Goal: Information Seeking & Learning: Find specific fact

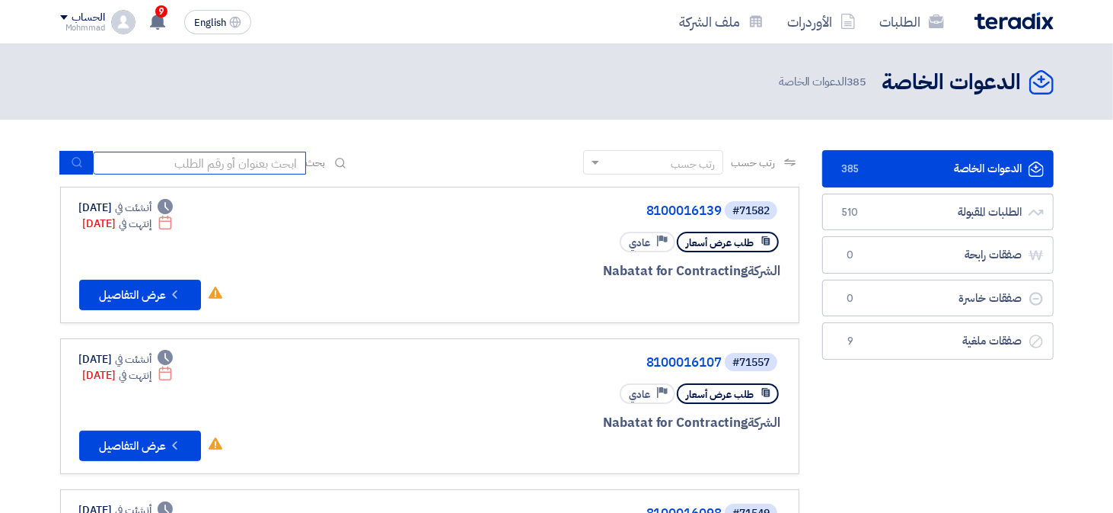
click at [147, 161] on input at bounding box center [199, 163] width 213 height 23
paste input "8100016214"
type input "8100016214"
click at [80, 170] on button "submit" at bounding box center [76, 163] width 34 height 24
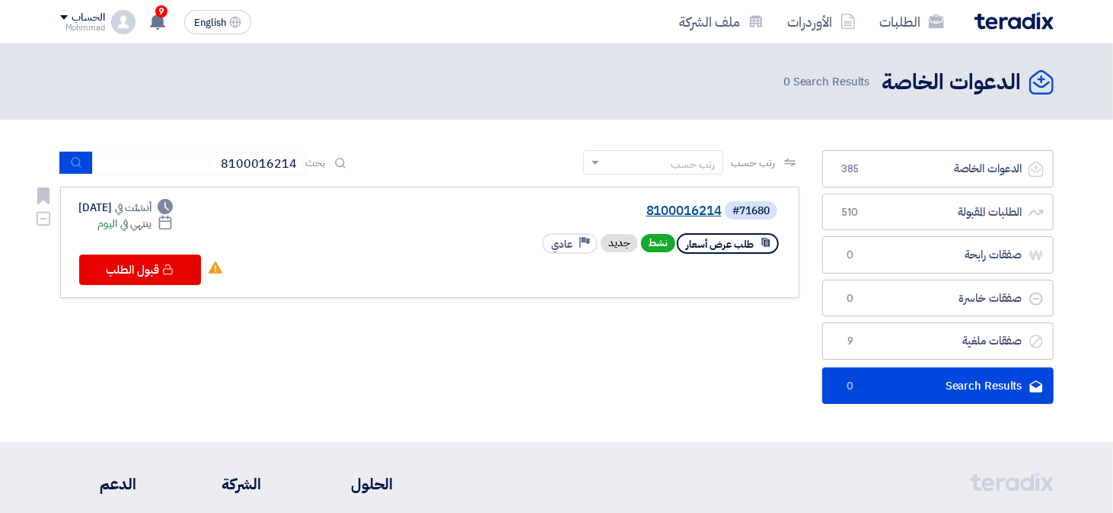
click at [663, 206] on link "8100016214" at bounding box center [569, 211] width 305 height 14
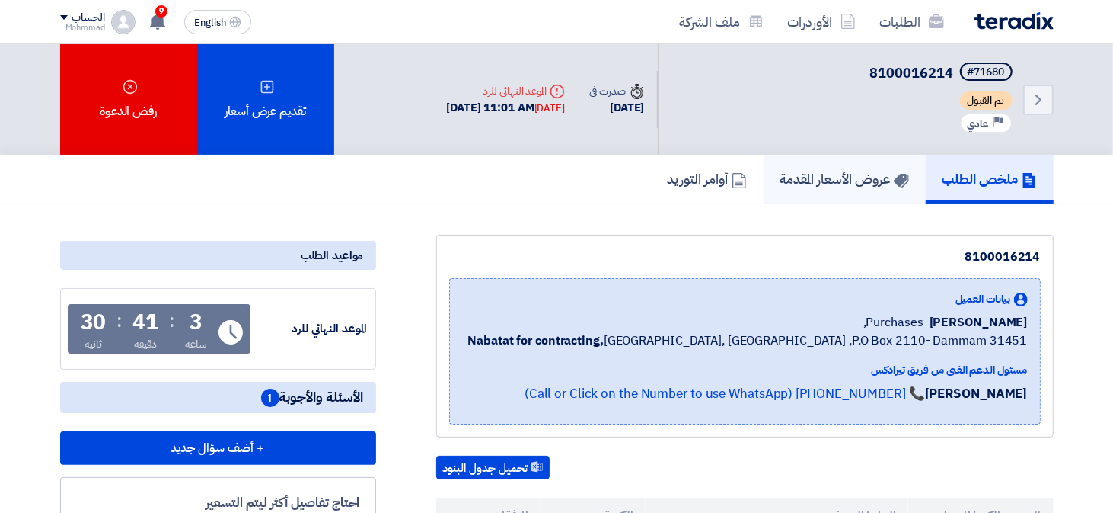
click at [816, 170] on h5 "عروض الأسعار المقدمة" at bounding box center [845, 179] width 129 height 18
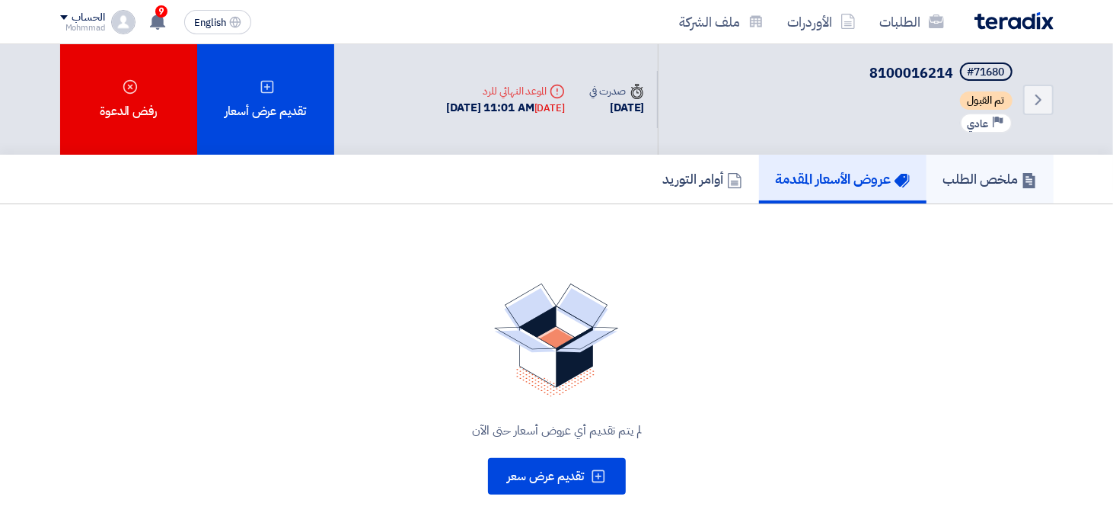
click at [960, 181] on h5 "ملخص الطلب" at bounding box center [991, 179] width 94 height 18
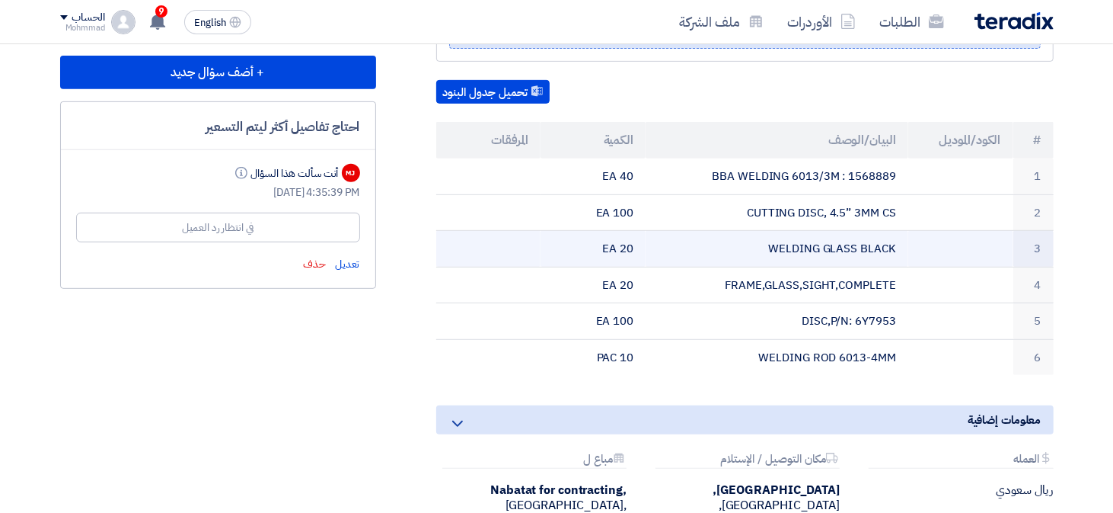
scroll to position [381, 0]
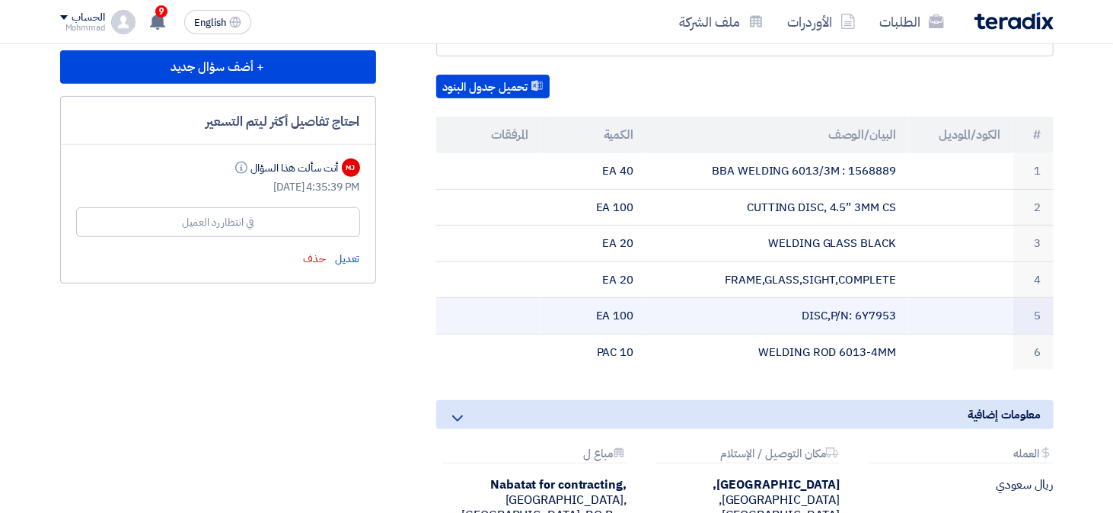
click at [830, 314] on td "DISC,P/N: 6Y7953" at bounding box center [777, 316] width 263 height 37
copy tr "DISC,P/N: 6Y7953"
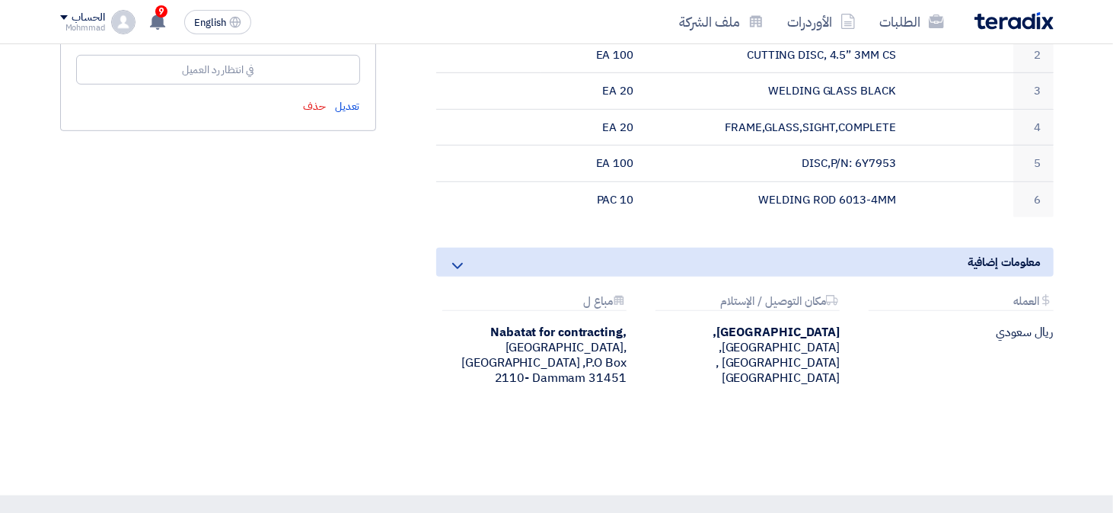
scroll to position [0, 0]
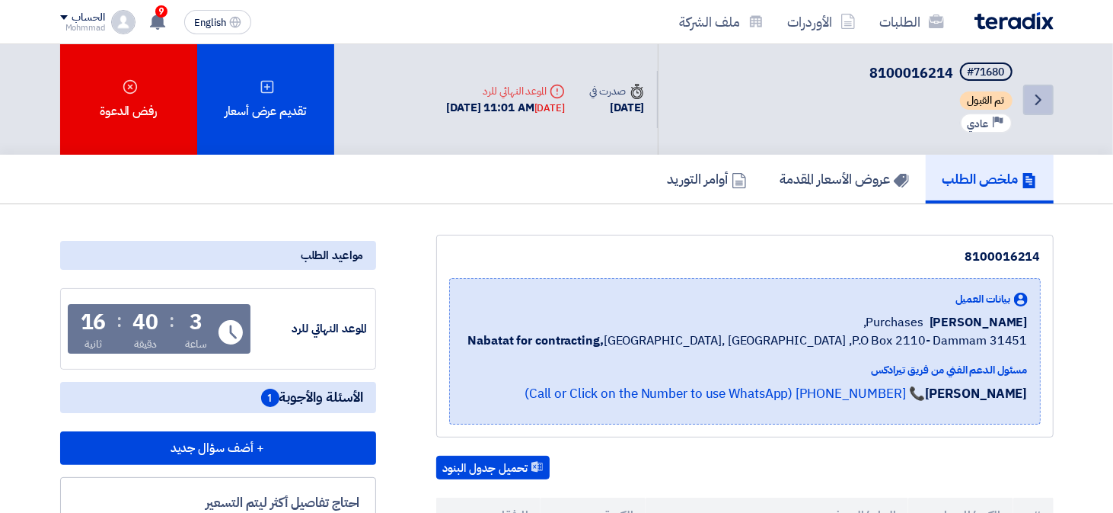
click at [1033, 93] on icon "Back" at bounding box center [1039, 100] width 18 height 18
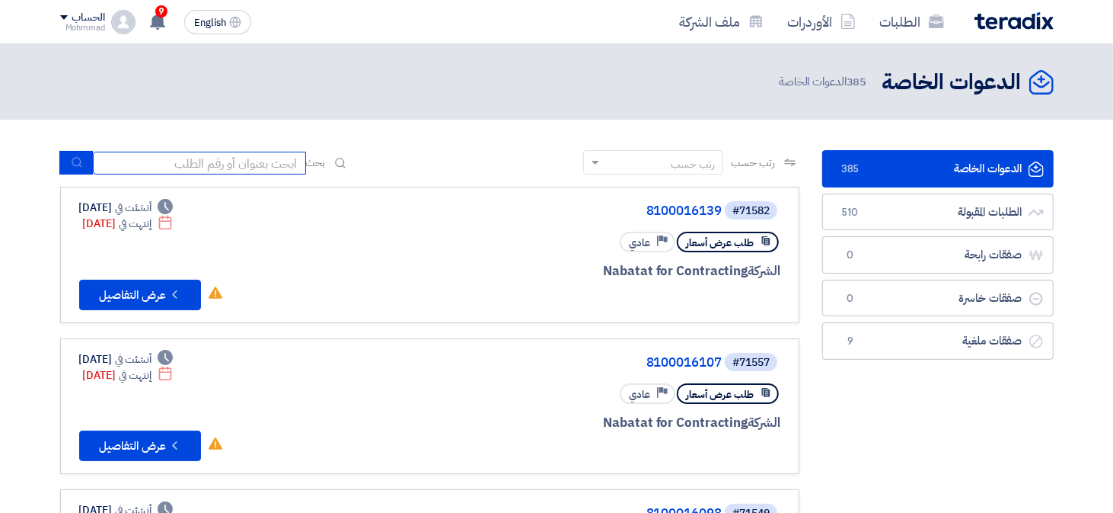
click at [271, 171] on input at bounding box center [199, 163] width 213 height 23
paste input "DISC,P/N: 6Y7953"
click at [183, 162] on input "DISC,P/N: 6Y7953" at bounding box center [199, 163] width 213 height 23
click at [183, 163] on input "DISC,P/N: 6Y7953" at bounding box center [199, 163] width 213 height 23
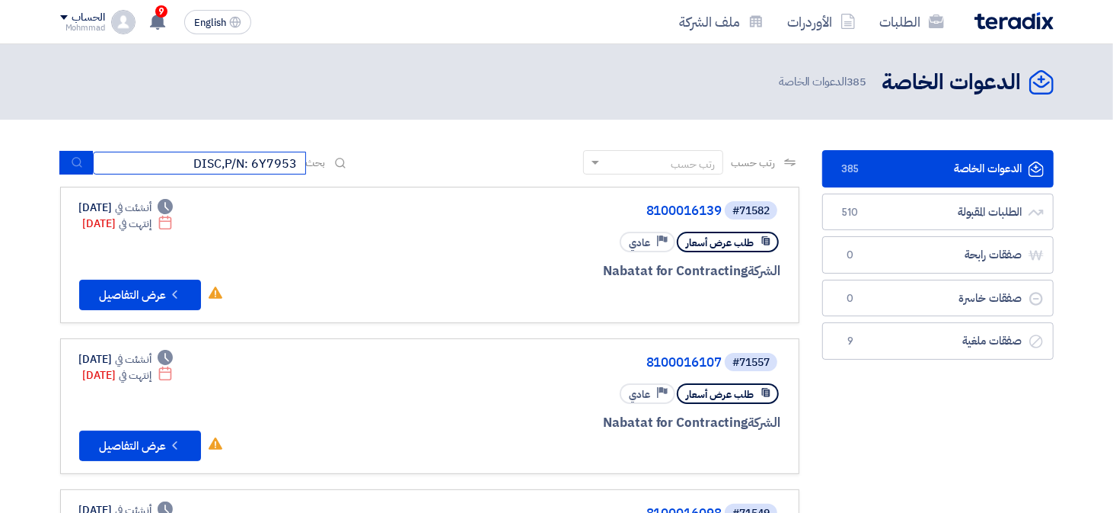
paste input "8100016214"
type input "8100016214"
click at [65, 166] on button "submit" at bounding box center [76, 163] width 34 height 24
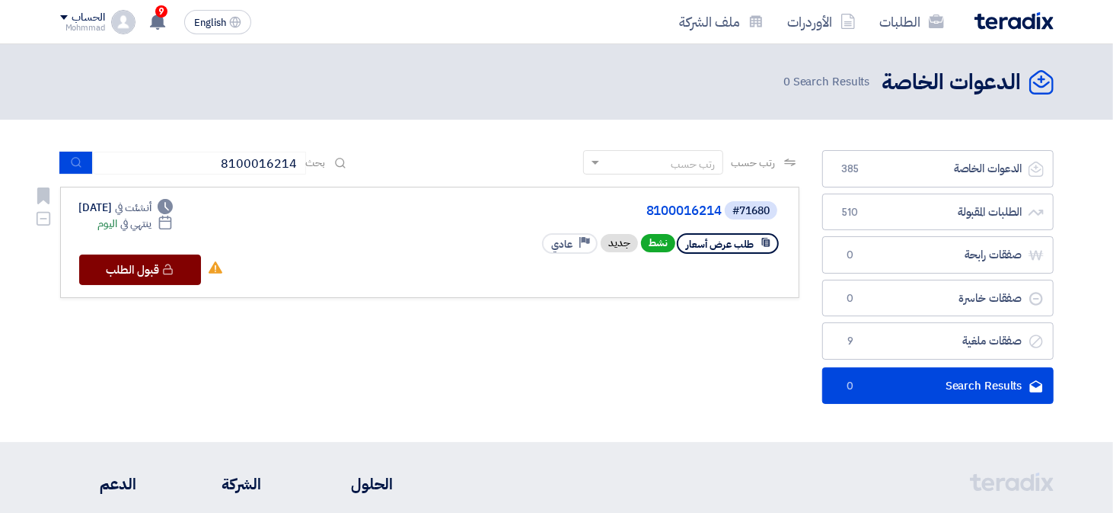
click at [135, 275] on button "Check details قبول الطلب" at bounding box center [140, 269] width 122 height 30
click at [690, 209] on link "8100016214" at bounding box center [569, 211] width 305 height 14
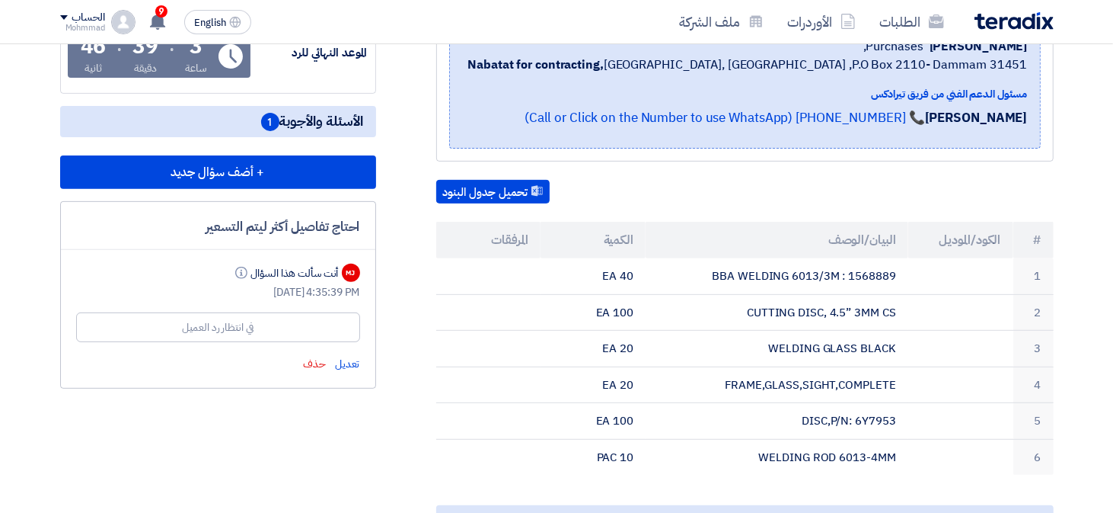
scroll to position [305, 0]
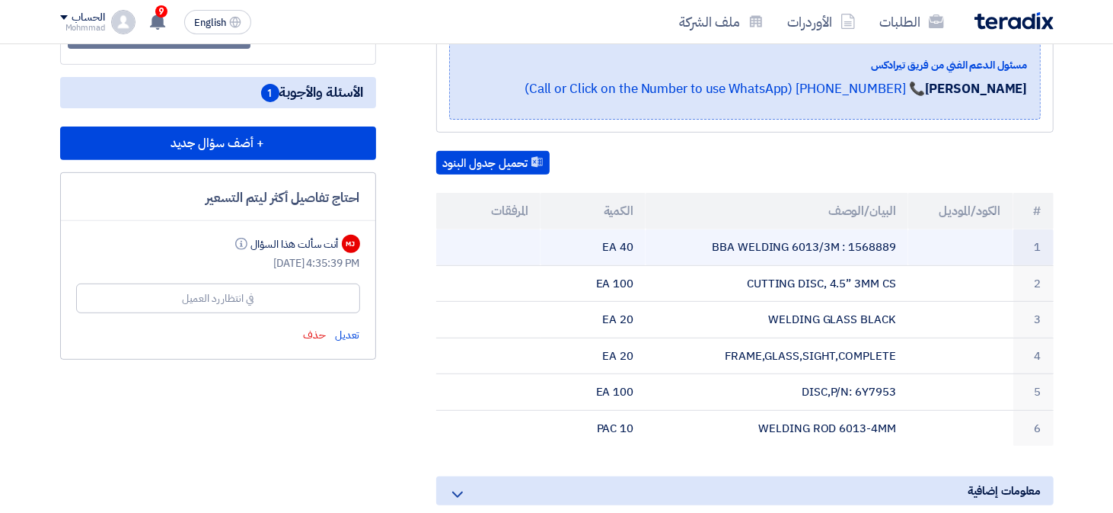
click at [743, 244] on td "BBA WELDING 6013/3M : 1568889" at bounding box center [777, 247] width 263 height 36
copy tr "BBA WELDING 6013/3M : 1568889"
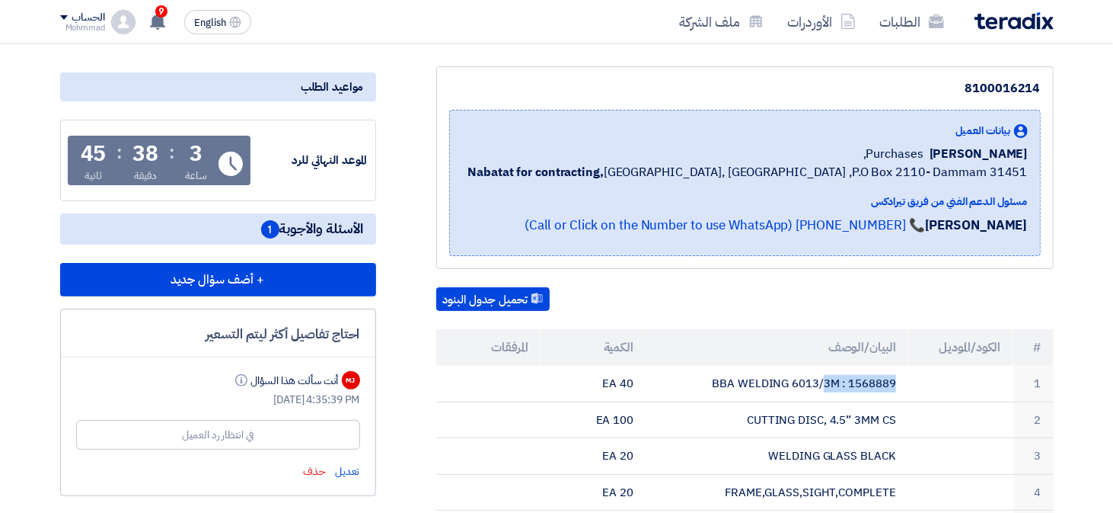
scroll to position [0, 0]
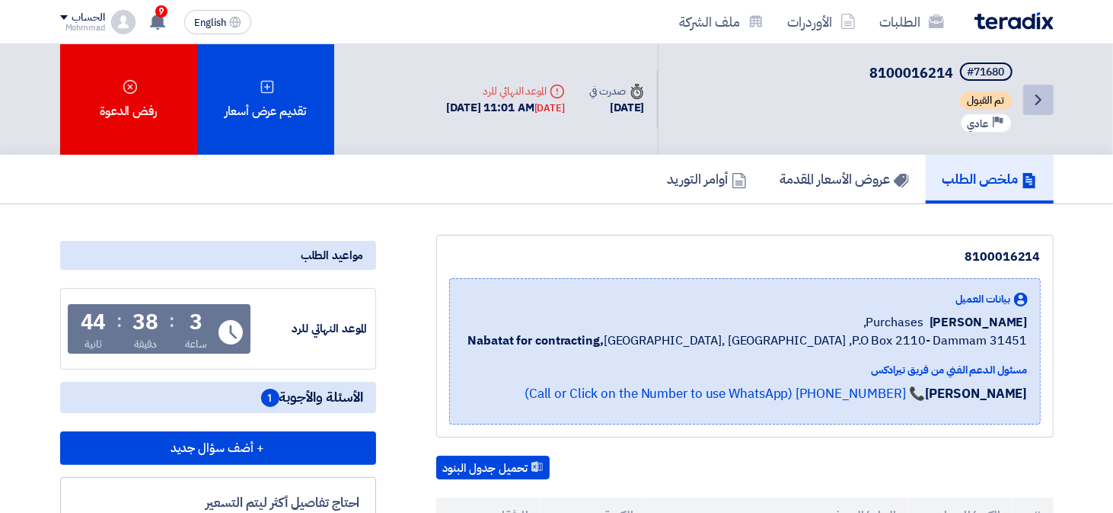
click at [1040, 104] on icon "Back" at bounding box center [1039, 100] width 18 height 18
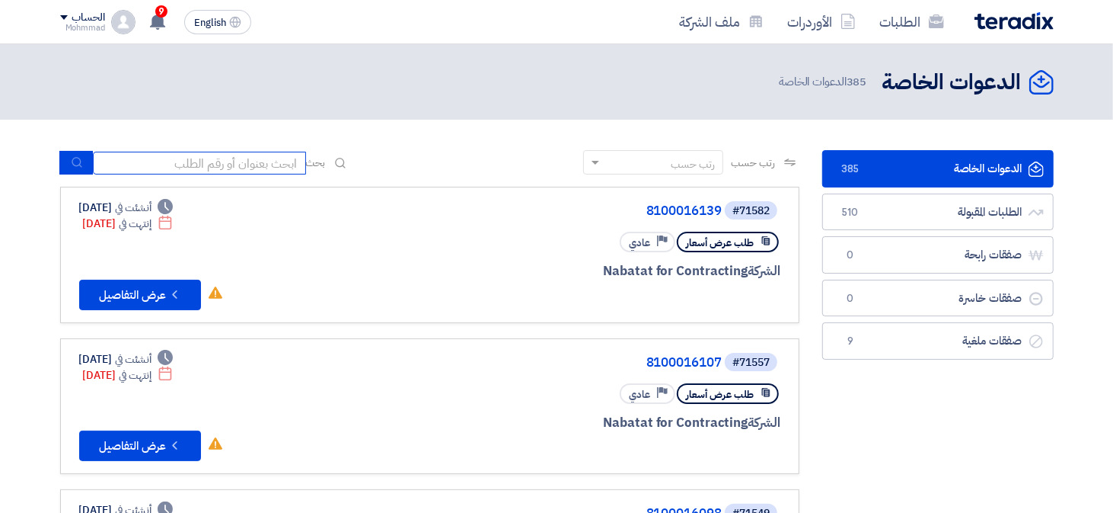
click at [172, 166] on input at bounding box center [199, 163] width 213 height 23
paste input "8100016214"
type input "8100016214"
click at [66, 162] on button "submit" at bounding box center [76, 163] width 34 height 24
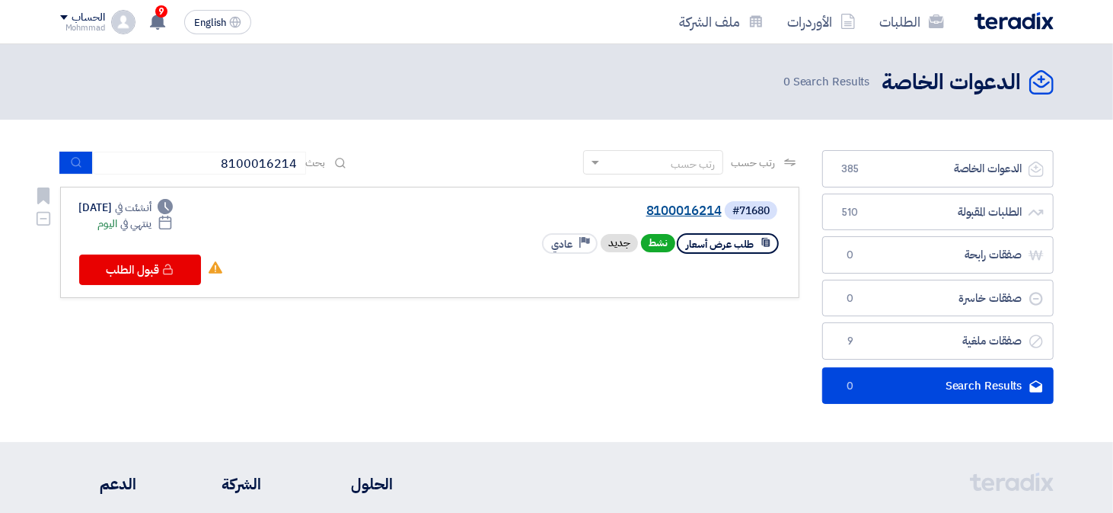
click at [690, 205] on link "8100016214" at bounding box center [569, 211] width 305 height 14
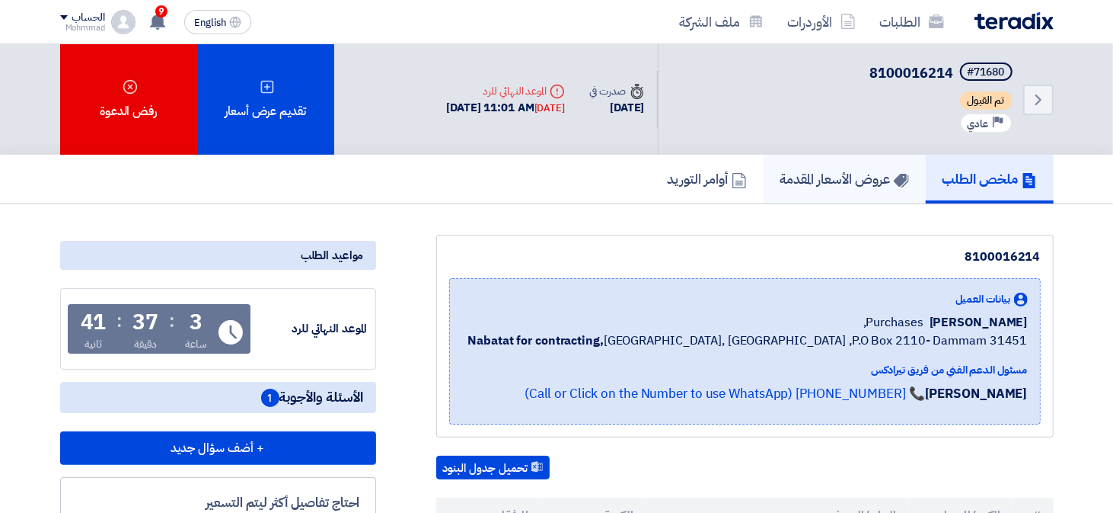
click at [867, 187] on link "عروض الأسعار المقدمة" at bounding box center [845, 179] width 162 height 49
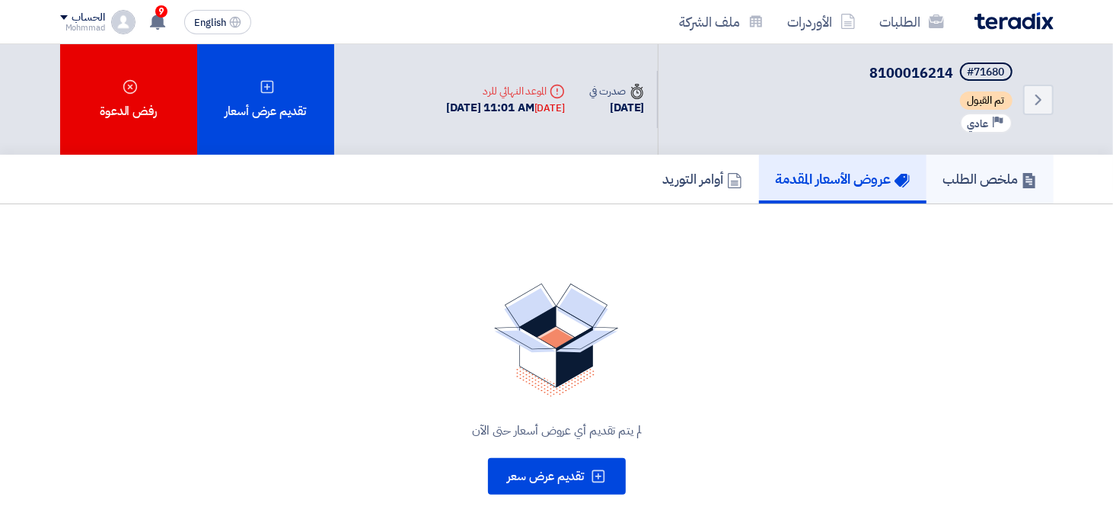
click at [947, 183] on h5 "ملخص الطلب" at bounding box center [991, 179] width 94 height 18
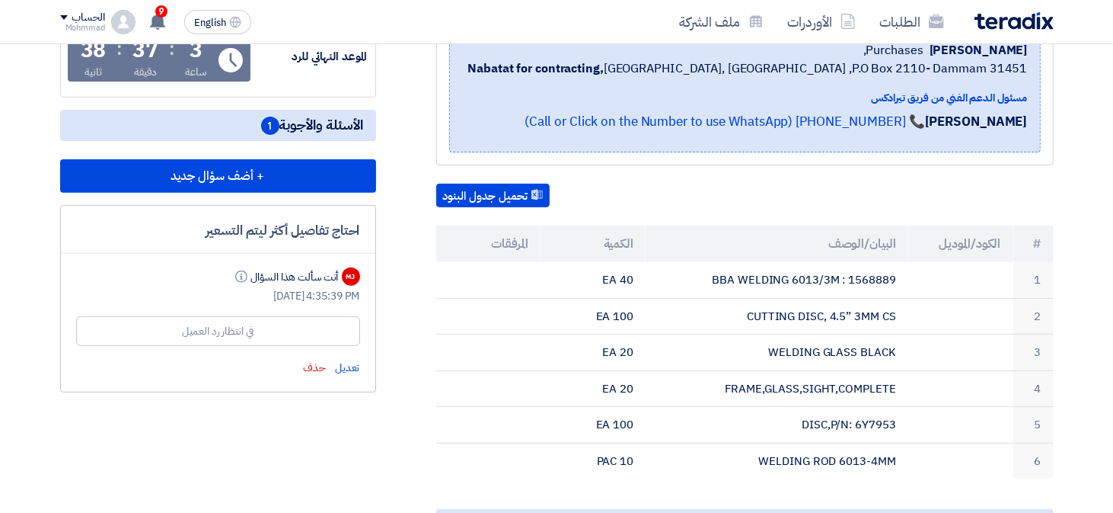
scroll to position [228, 0]
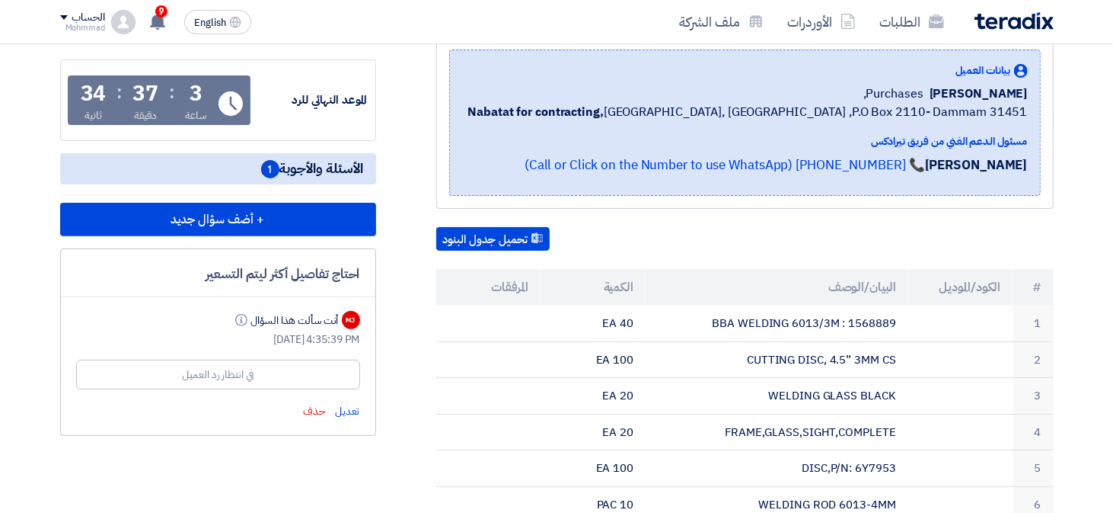
click at [278, 169] on span "الأسئلة والأجوبة 1" at bounding box center [312, 168] width 103 height 19
click at [264, 164] on span "1" at bounding box center [270, 169] width 18 height 18
click at [274, 321] on div "أنت سألت هذا السؤال Info" at bounding box center [285, 320] width 106 height 16
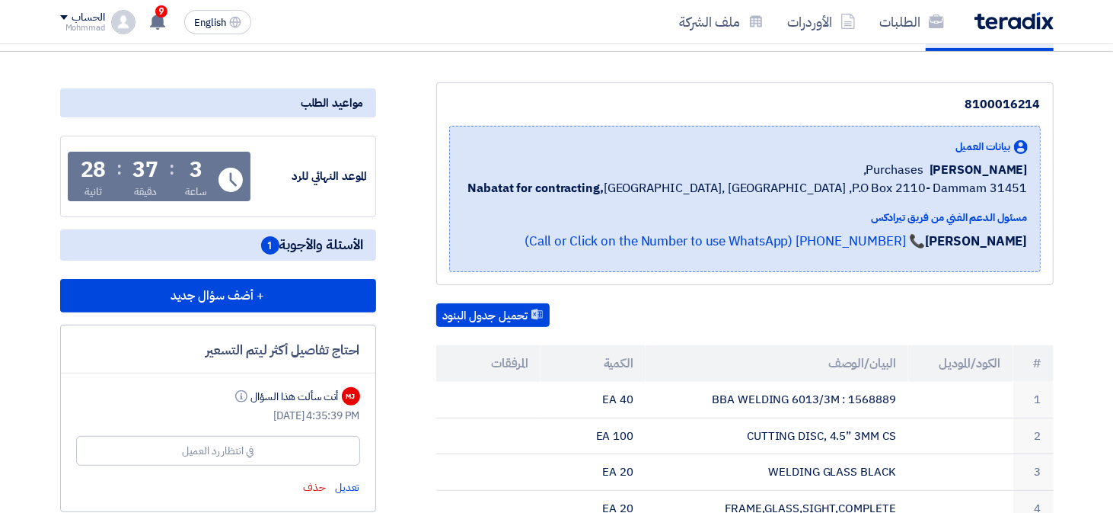
scroll to position [0, 0]
